Goal: Task Accomplishment & Management: Use online tool/utility

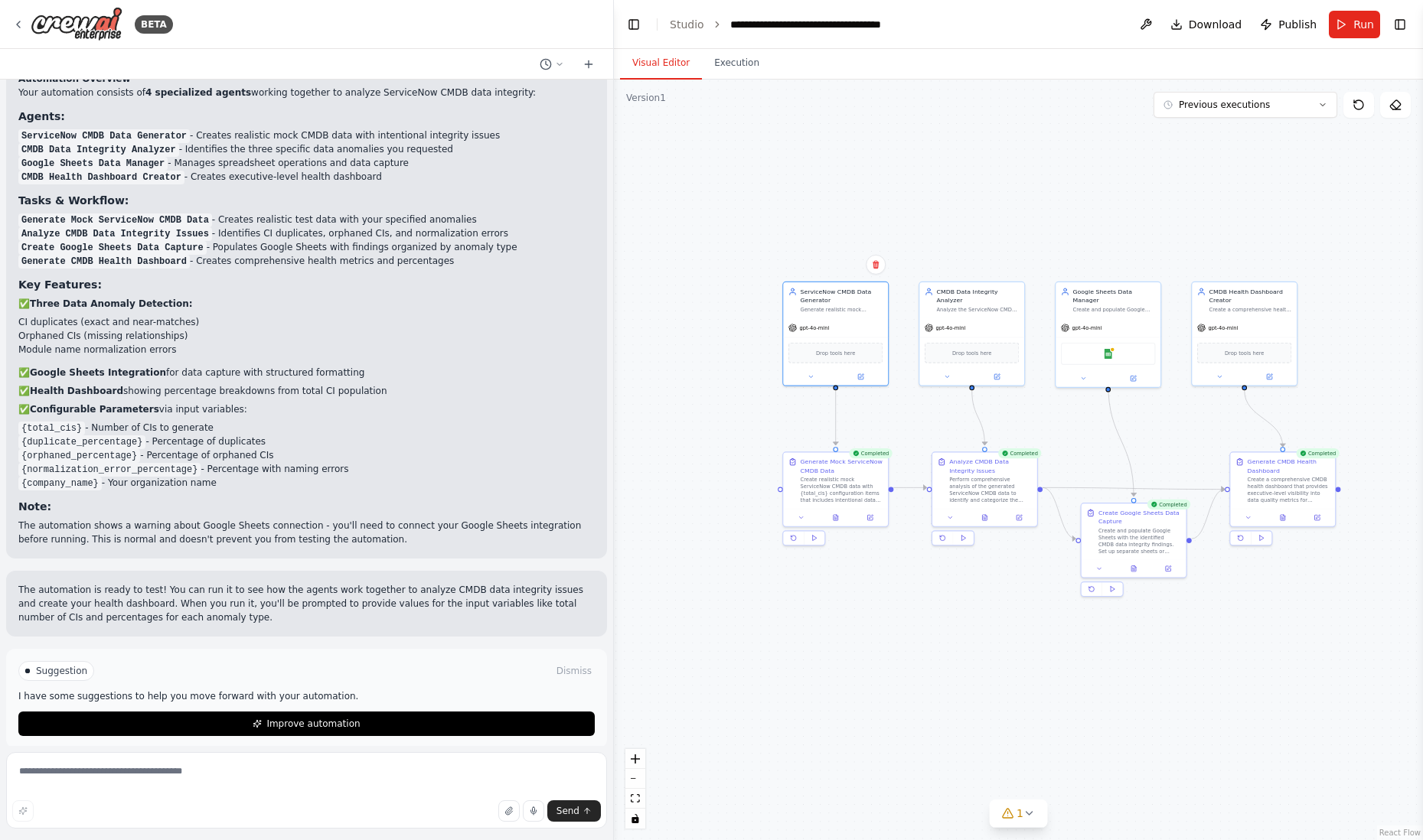
click at [1327, 561] on div ".deletable-edge-delete-btn { width: 20px; height: 20px; border: 0px solid #ffff…" at bounding box center [1018, 459] width 809 height 761
click at [1249, 516] on icon at bounding box center [1247, 516] width 7 height 7
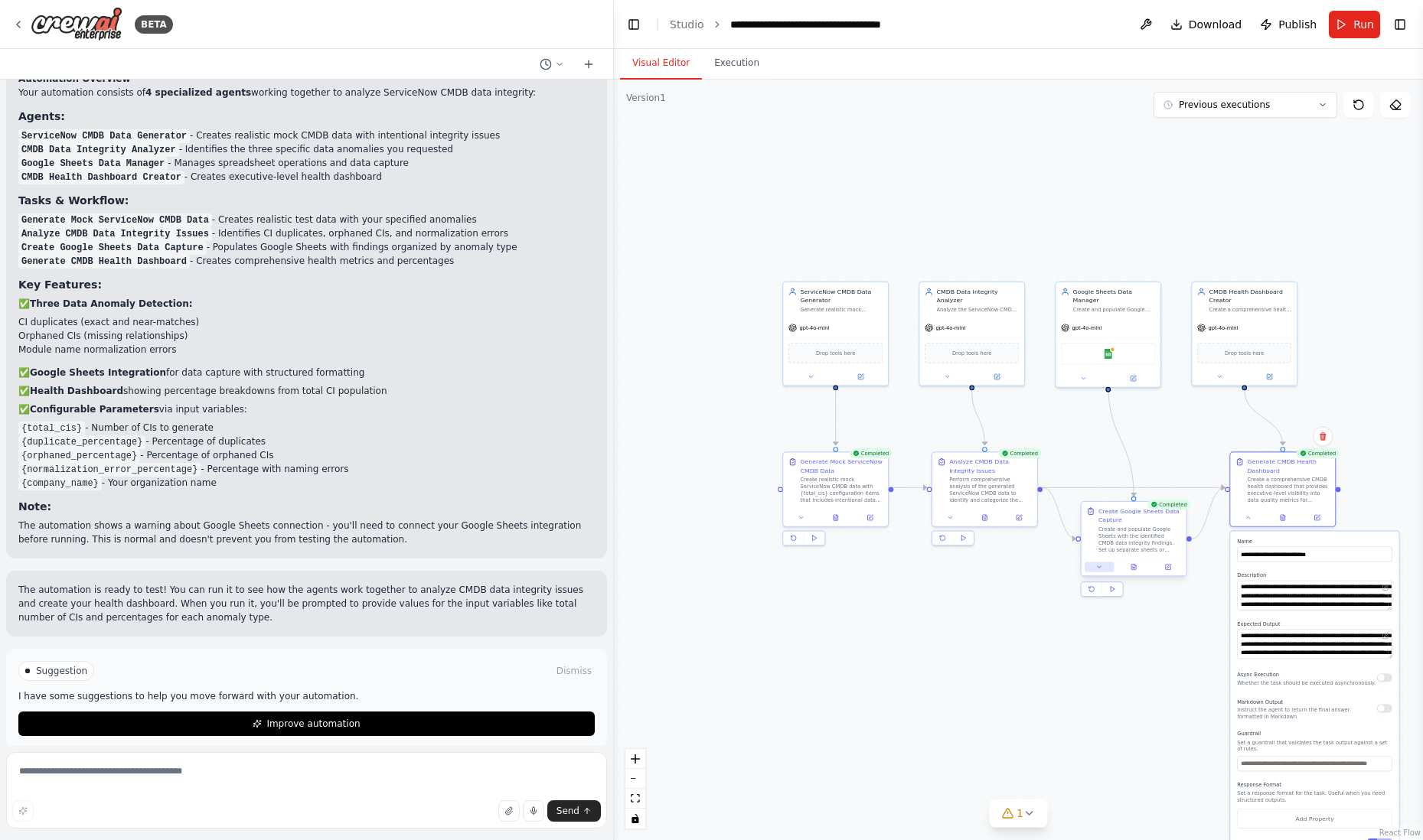
click at [1100, 566] on icon at bounding box center [1099, 567] width 7 height 7
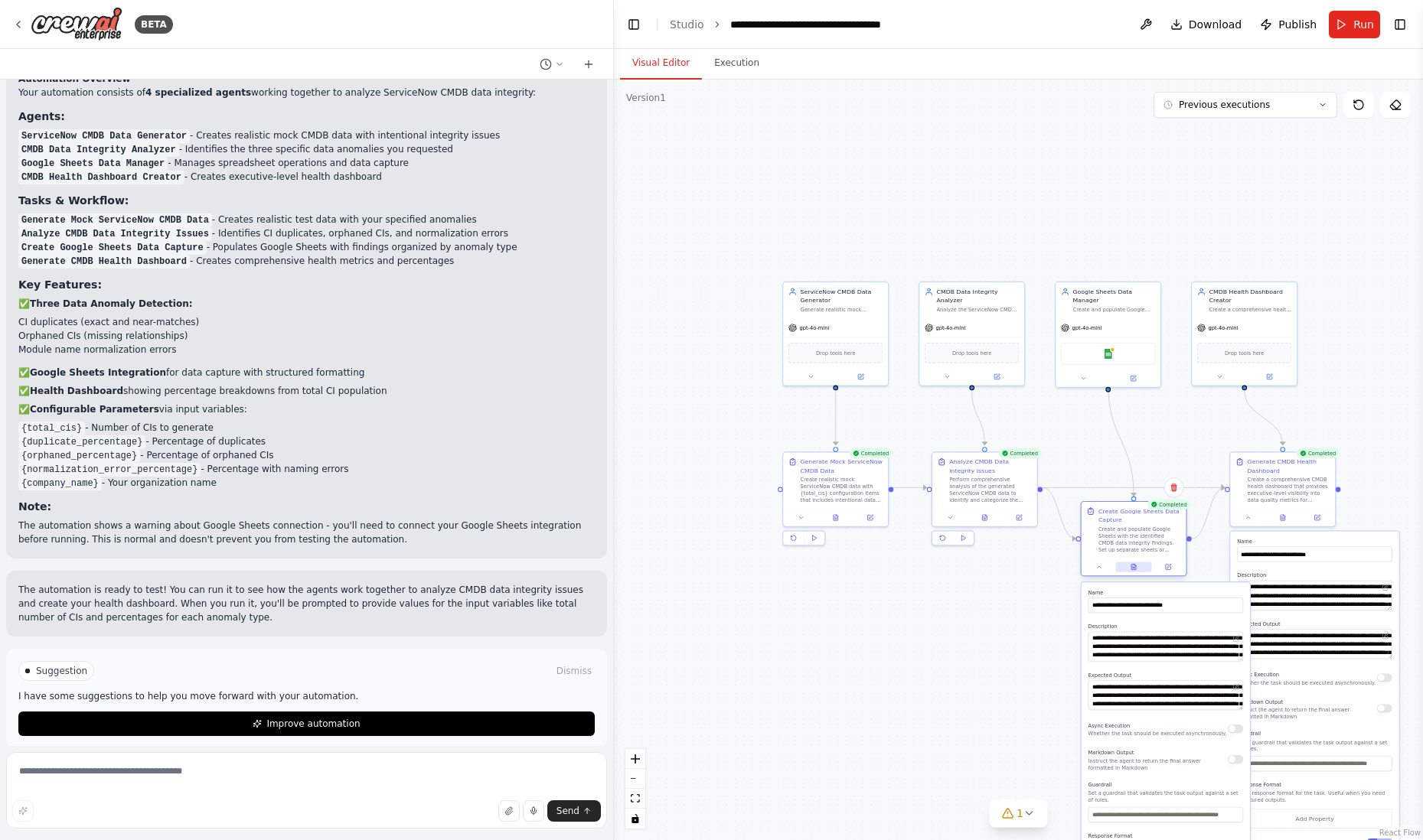
click at [1132, 565] on icon at bounding box center [1134, 566] width 5 height 5
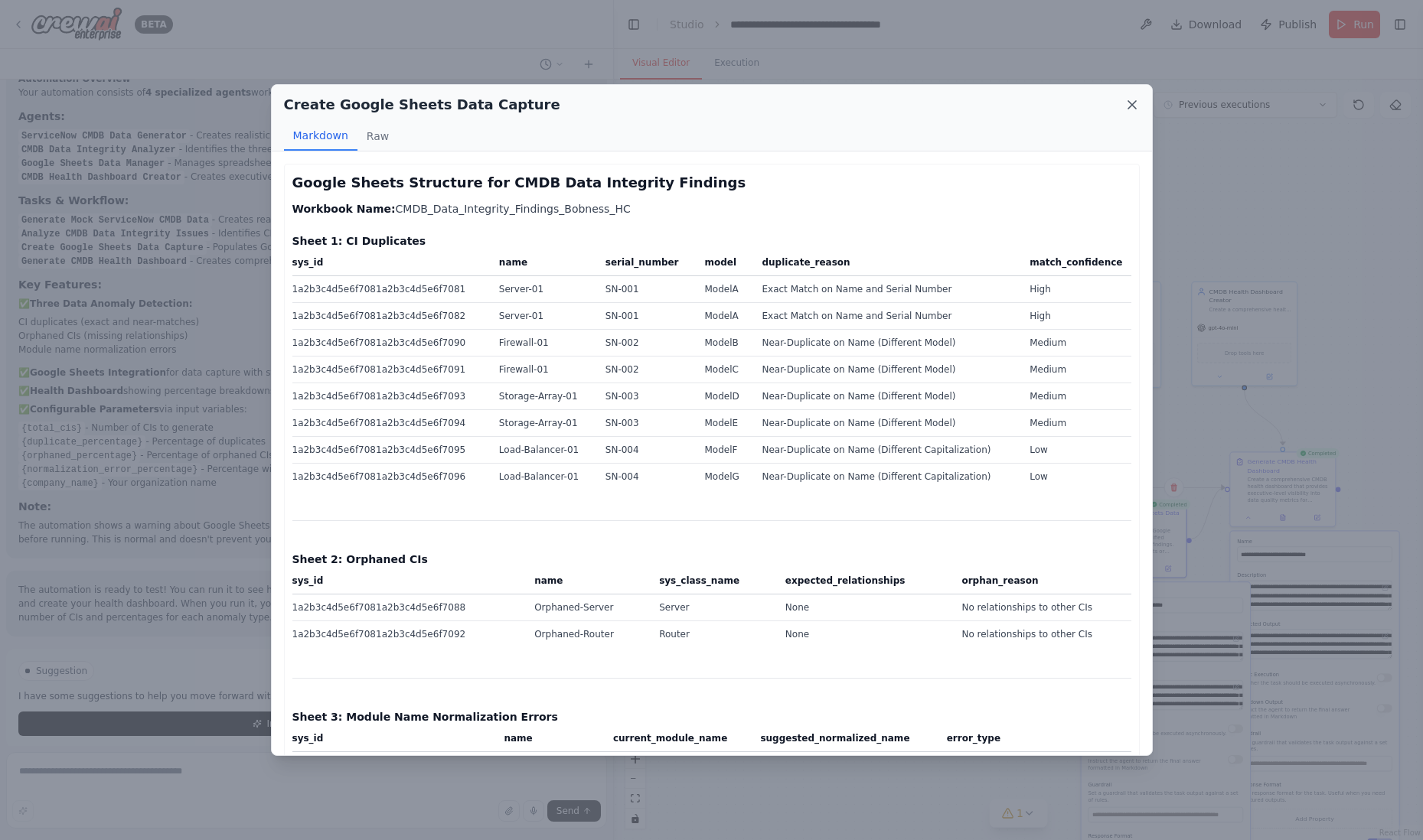
click at [1132, 99] on icon at bounding box center [1132, 105] width 15 height 15
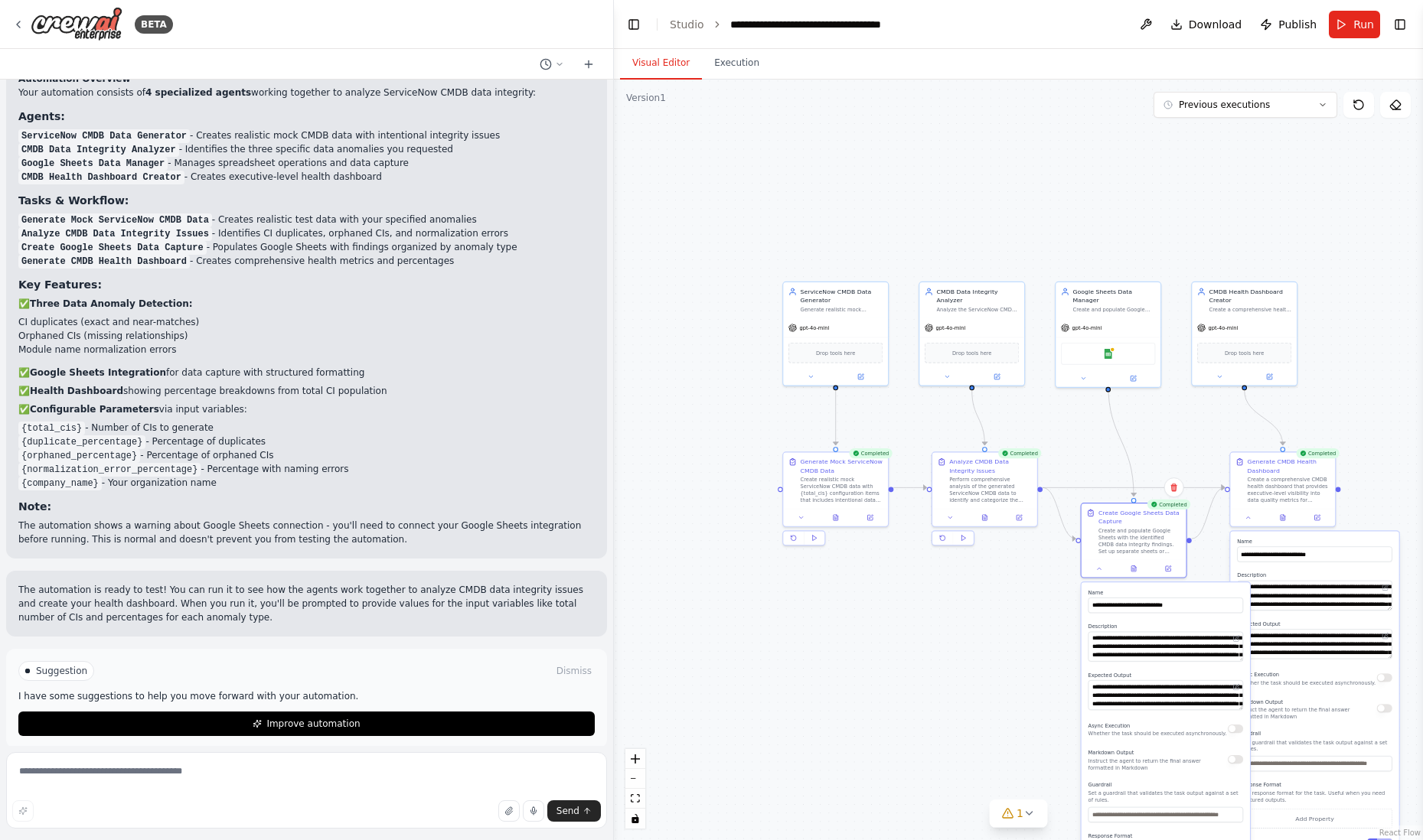
click at [934, 601] on div ".deletable-edge-delete-btn { width: 20px; height: 20px; border: 0px solid #ffff…" at bounding box center [1018, 459] width 809 height 761
click at [1100, 573] on div at bounding box center [1134, 566] width 105 height 18
click at [1099, 572] on div at bounding box center [1134, 566] width 105 height 18
click at [1135, 573] on div at bounding box center [1134, 566] width 105 height 18
click at [1135, 566] on icon at bounding box center [1134, 566] width 5 height 5
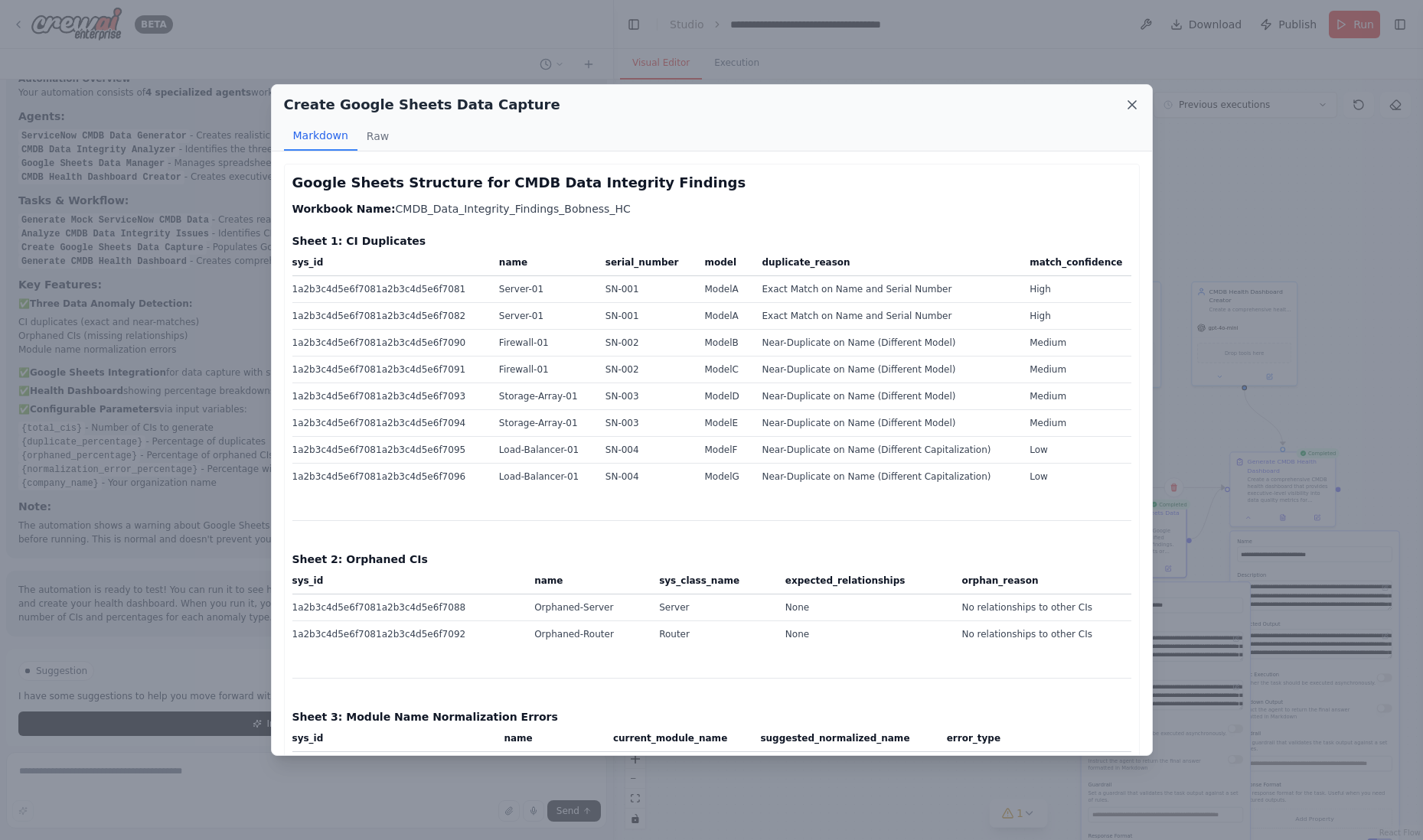
click at [1135, 101] on icon at bounding box center [1132, 105] width 8 height 8
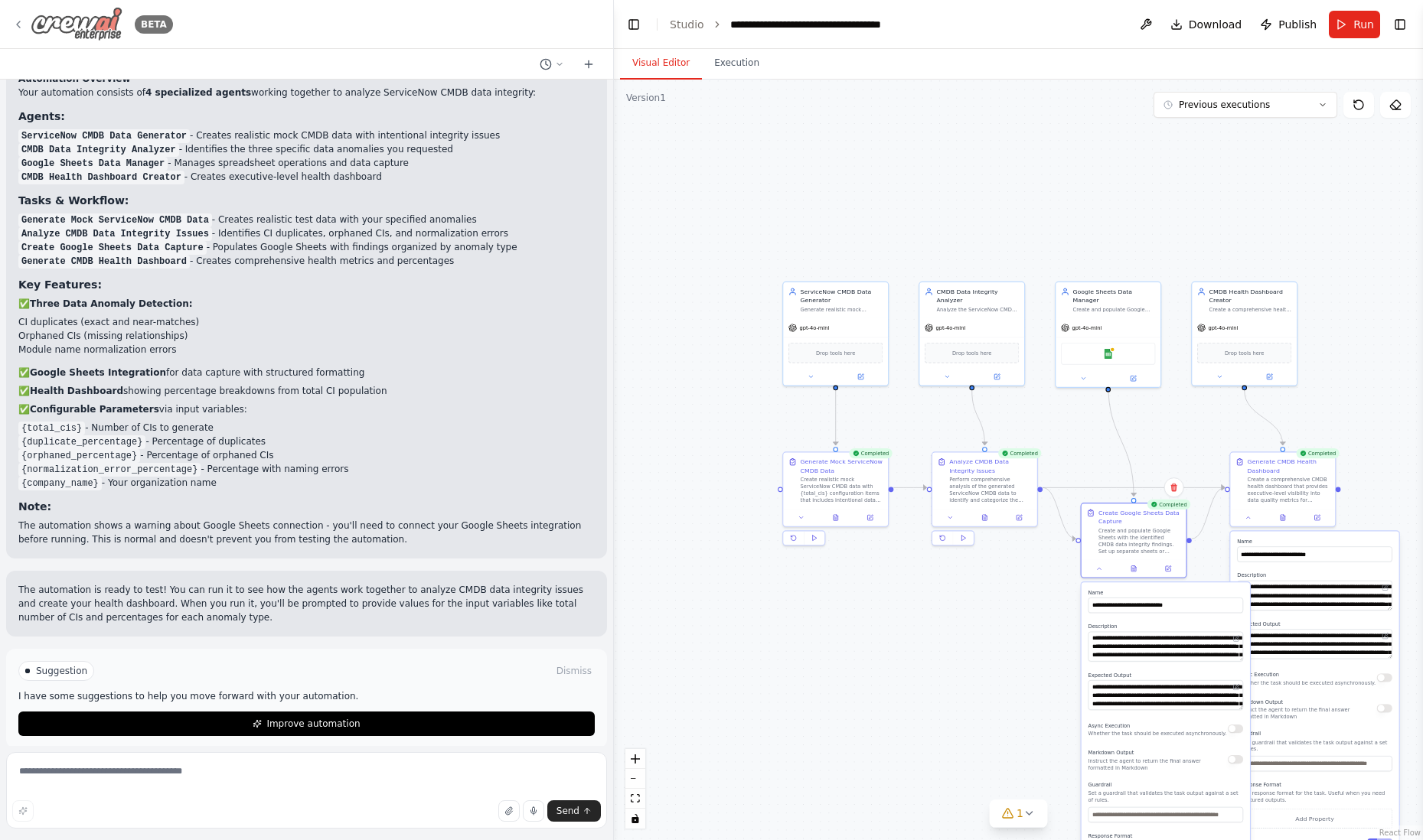
click at [19, 24] on icon at bounding box center [19, 25] width 12 height 12
